Goal: Obtain resource: Download file/media

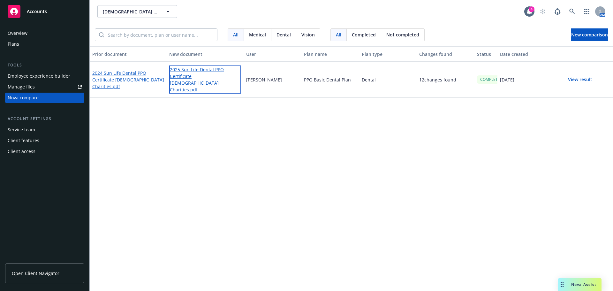
click at [200, 79] on link "2025 Sun Life Dental PPO Certificate [DEMOGRAPHIC_DATA] Charities.pdf" at bounding box center [205, 79] width 72 height 28
